Goal: Information Seeking & Learning: Learn about a topic

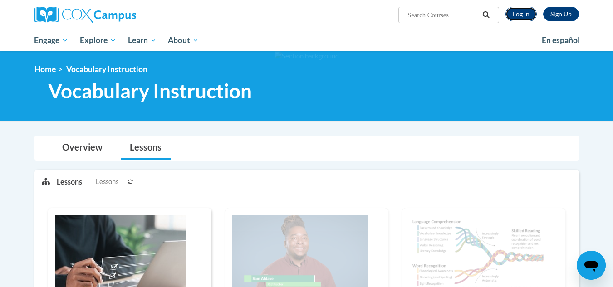
drag, startPoint x: 0, startPoint y: 0, endPoint x: 520, endPoint y: 14, distance: 519.9
click at [520, 14] on link "Log In" at bounding box center [521, 14] width 31 height 15
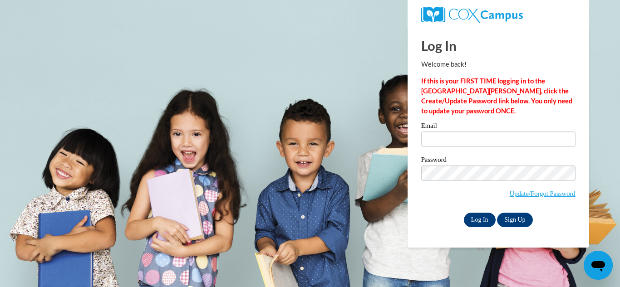
type input "[EMAIL_ADDRESS][DOMAIN_NAME]"
click at [476, 213] on input "Log In" at bounding box center [480, 220] width 32 height 15
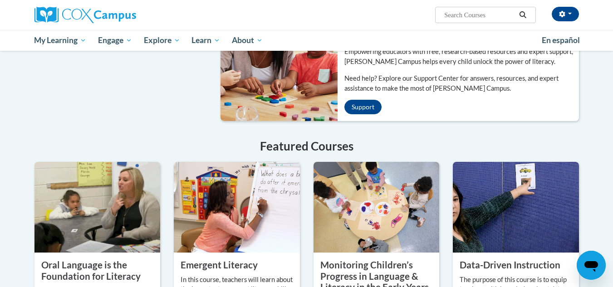
scroll to position [632, 0]
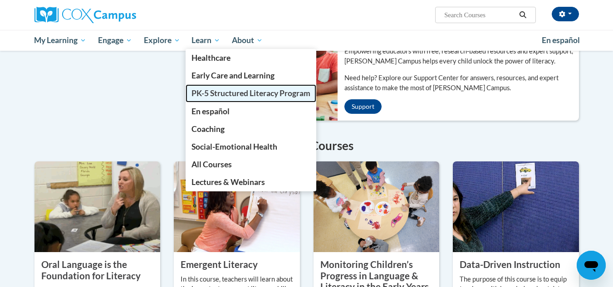
click at [207, 93] on span "PK-5 Structured Literacy Program" at bounding box center [251, 94] width 119 height 10
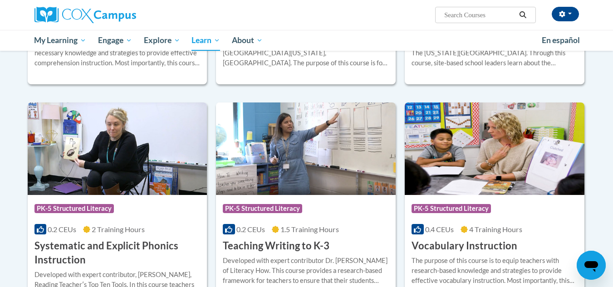
scroll to position [945, 0]
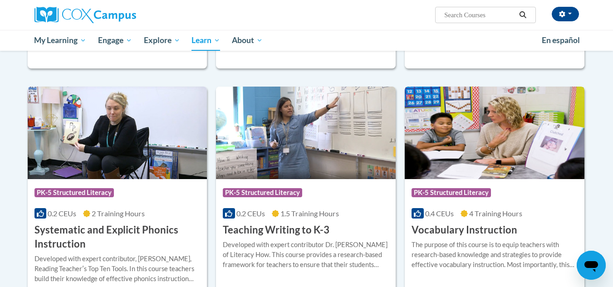
click at [471, 136] on img at bounding box center [495, 133] width 180 height 93
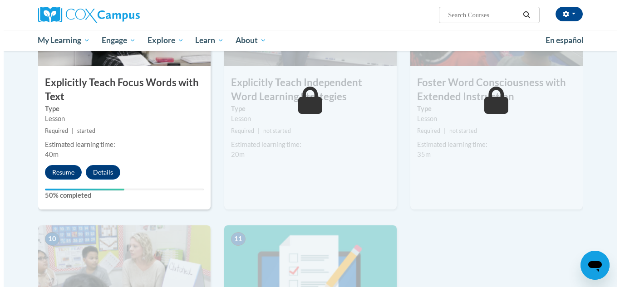
scroll to position [763, 0]
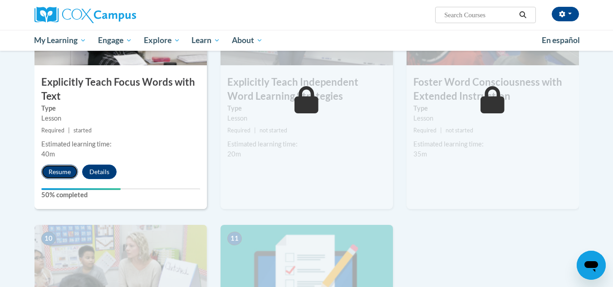
click at [63, 173] on button "Resume" at bounding box center [59, 172] width 37 height 15
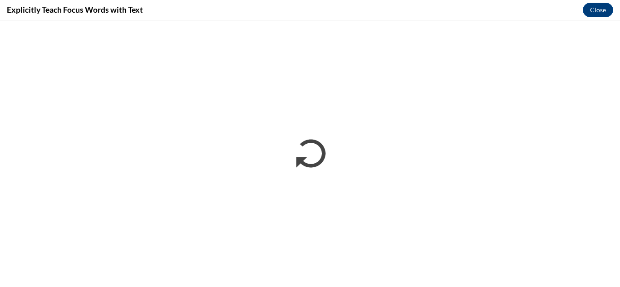
scroll to position [0, 0]
click at [303, 5] on div "Explicitly Teach Focus Words with Text Close" at bounding box center [310, 10] width 620 height 20
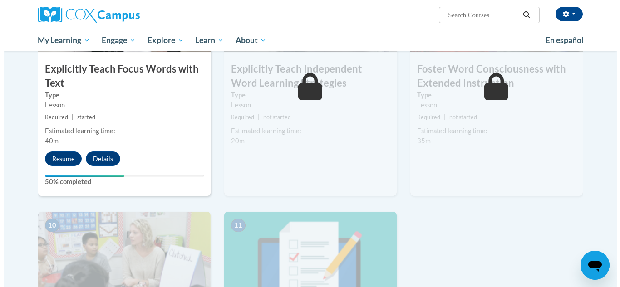
scroll to position [777, 0]
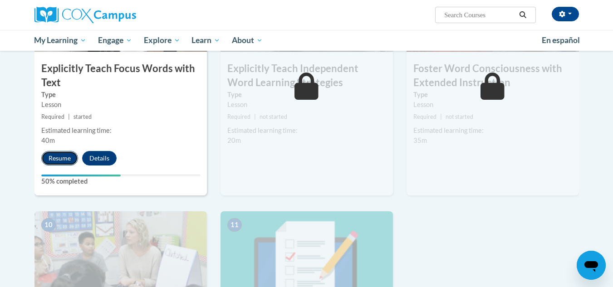
click at [56, 157] on button "Resume" at bounding box center [59, 158] width 37 height 15
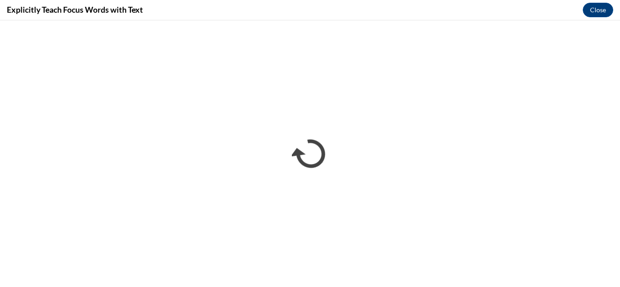
scroll to position [0, 0]
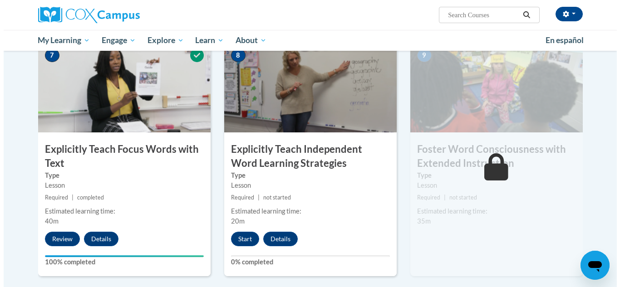
scroll to position [696, 0]
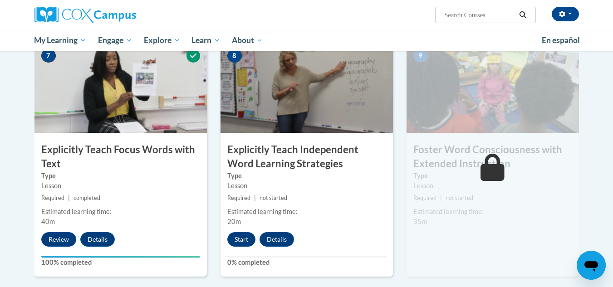
click at [272, 153] on h3 "Explicitly Teach Independent Word Learning Strategies" at bounding box center [307, 157] width 172 height 28
click at [246, 237] on button "Start" at bounding box center [241, 239] width 28 height 15
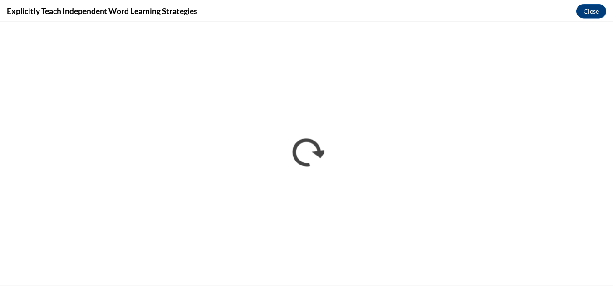
scroll to position [0, 0]
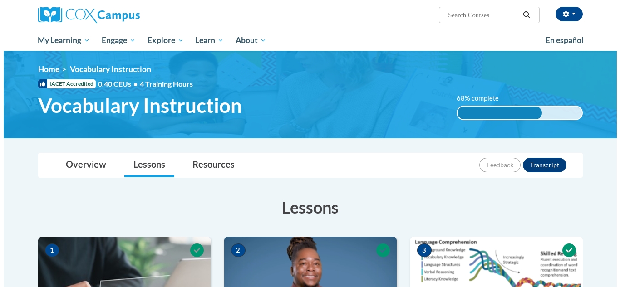
scroll to position [733, 0]
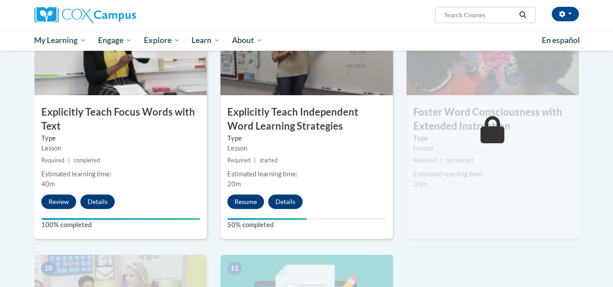
click at [246, 202] on button "Resume" at bounding box center [245, 202] width 37 height 15
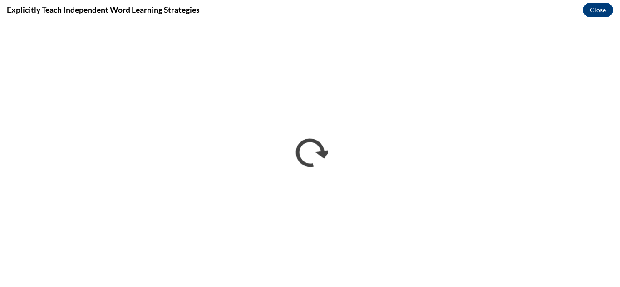
scroll to position [0, 0]
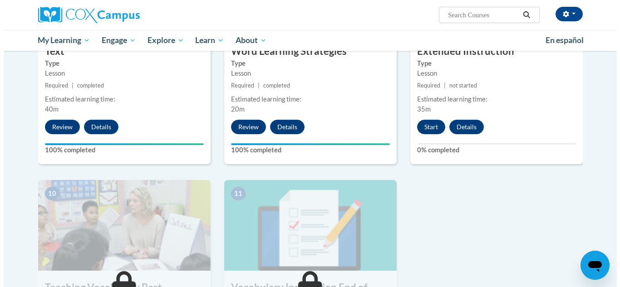
scroll to position [807, 0]
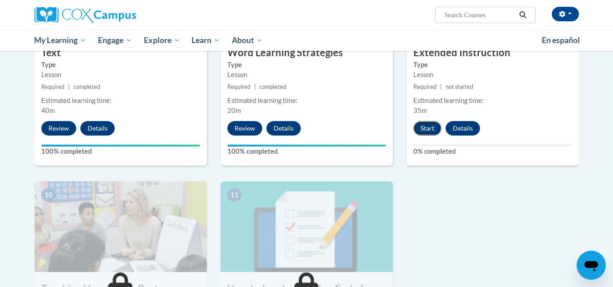
click at [421, 127] on button "Start" at bounding box center [428, 128] width 28 height 15
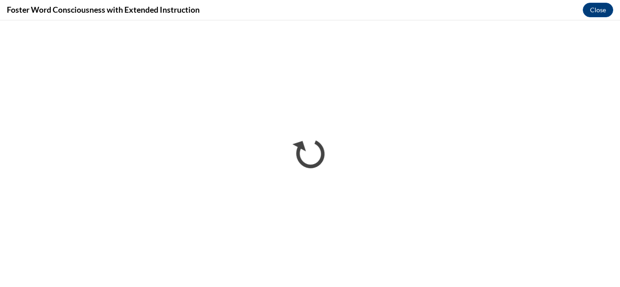
scroll to position [0, 0]
